Goal: Task Accomplishment & Management: Complete application form

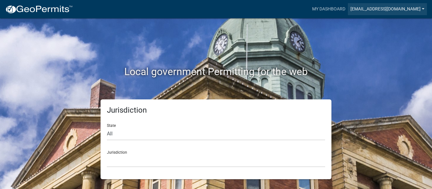
click at [379, 10] on link "[EMAIL_ADDRESS][DOMAIN_NAME]" at bounding box center [387, 9] width 79 height 12
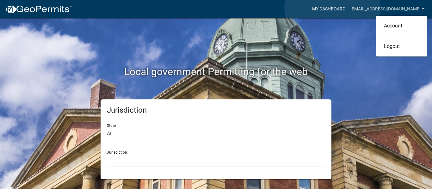
click at [332, 7] on link "My Dashboard" at bounding box center [329, 9] width 38 height 12
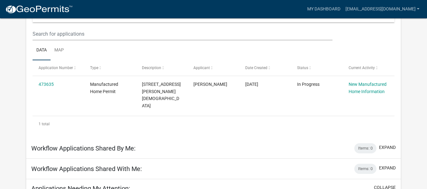
scroll to position [83, 0]
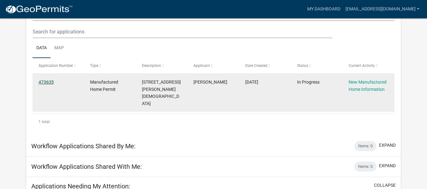
click at [50, 83] on link "473635" at bounding box center [46, 82] width 15 height 5
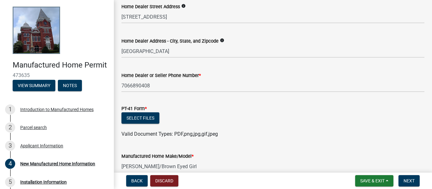
scroll to position [339, 0]
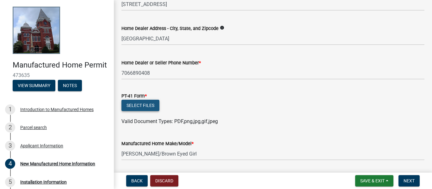
click at [145, 105] on button "Select files" at bounding box center [140, 105] width 38 height 11
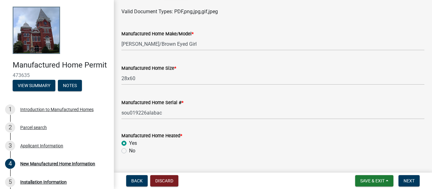
scroll to position [487, 0]
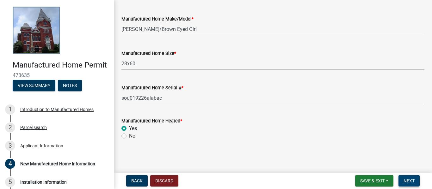
click at [413, 180] on span "Next" at bounding box center [409, 181] width 11 height 5
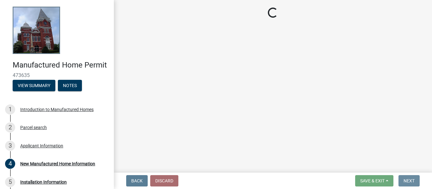
scroll to position [0, 0]
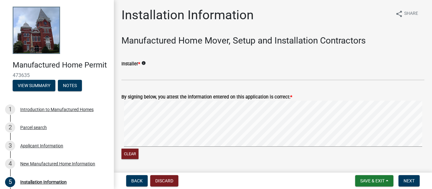
click at [144, 62] on icon "info" at bounding box center [143, 63] width 4 height 4
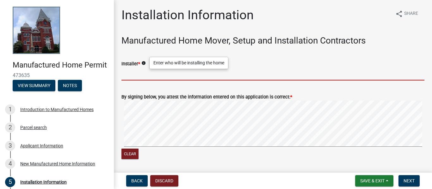
click at [145, 75] on input "Installer *" at bounding box center [272, 74] width 303 height 13
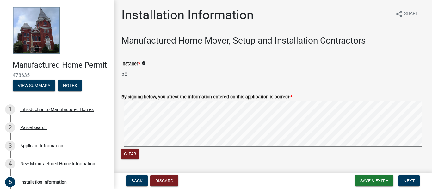
type input "p"
paste input "referred Homes"
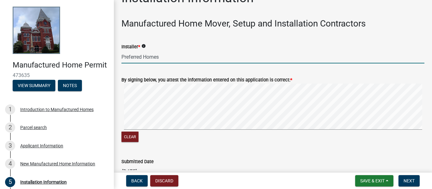
scroll to position [55, 0]
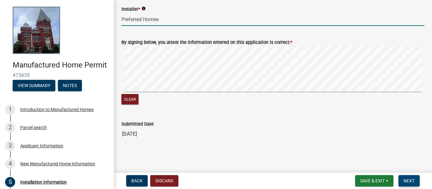
type input "Preferred Homes"
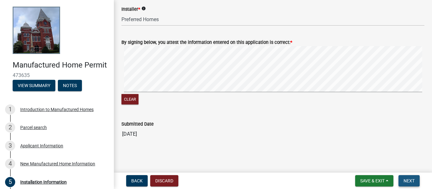
click at [402, 179] on button "Next" at bounding box center [408, 181] width 21 height 11
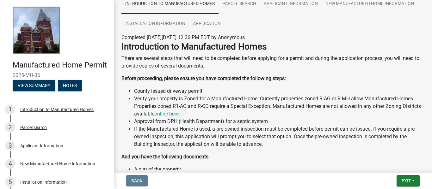
scroll to position [0, 0]
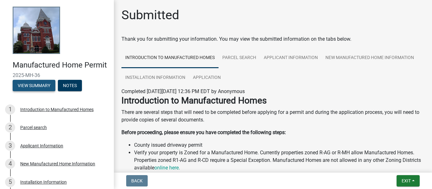
click at [30, 91] on button "View Summary" at bounding box center [34, 85] width 43 height 11
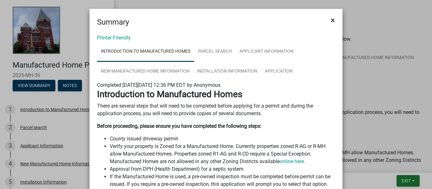
click at [331, 20] on span "×" at bounding box center [333, 20] width 4 height 9
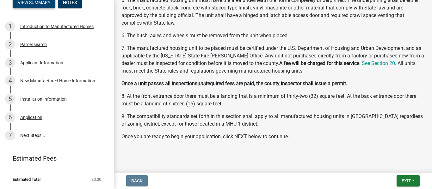
scroll to position [86, 0]
click at [34, 141] on link "7 Next Steps..." at bounding box center [57, 135] width 114 height 18
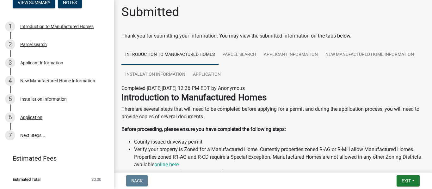
scroll to position [0, 0]
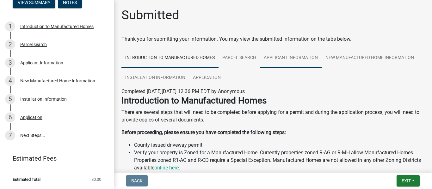
click at [290, 56] on link "Applicant Information" at bounding box center [291, 58] width 62 height 20
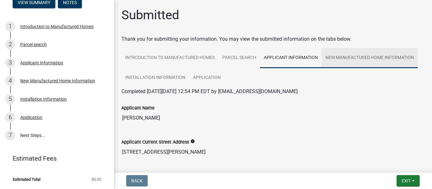
click at [335, 55] on link "New Manufactured Home Information" at bounding box center [370, 58] width 96 height 20
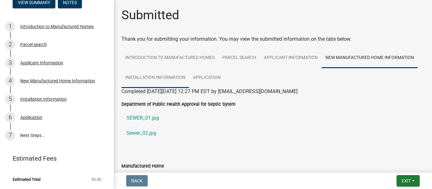
click at [163, 74] on link "Installation Information" at bounding box center [155, 78] width 68 height 20
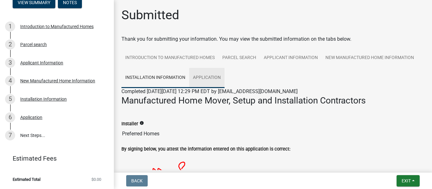
click at [219, 80] on link "Application" at bounding box center [206, 78] width 35 height 20
